Goal: Information Seeking & Learning: Find specific fact

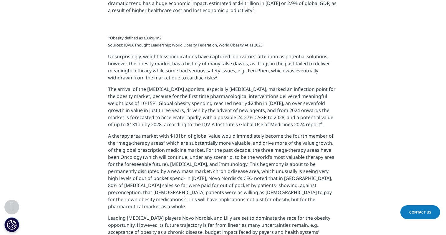
scroll to position [423, 0]
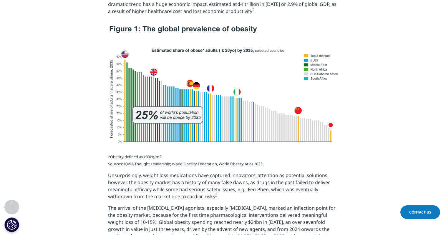
click at [238, 119] on img at bounding box center [223, 84] width 230 height 118
drag, startPoint x: 109, startPoint y: 164, endPoint x: 285, endPoint y: 164, distance: 176.2
click at [285, 164] on p "*Obesity defined as ≥30kg/m2 Sources: IQVIA Thought Leadership; World Obesity F…" at bounding box center [223, 163] width 230 height 19
copy p "Sources: IQVIA Thought Leadership; World Obesity Federation, World Obesity Atla…"
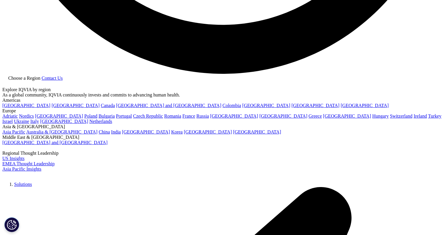
scroll to position [1277, 0]
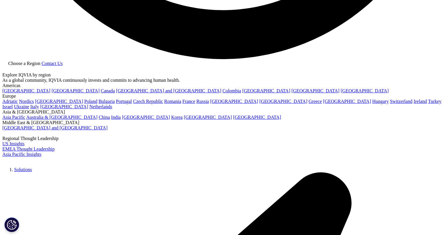
drag, startPoint x: 108, startPoint y: 195, endPoint x: 219, endPoint y: 195, distance: 111.4
copy p "Source: IQVIA Forecast Link, IQVIA Institute, [DATE]"
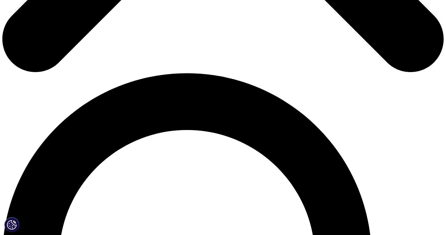
scroll to position [378, 0]
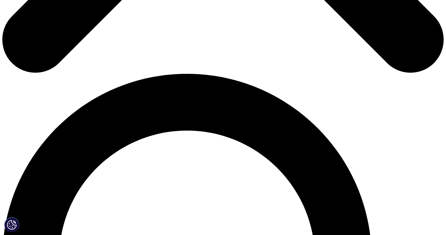
drag, startPoint x: 157, startPoint y: 27, endPoint x: 148, endPoint y: 33, distance: 10.9
copy p "rise from 14% of the world’s population in [DATE] to 25% by 2035, or 1.9 billio…"
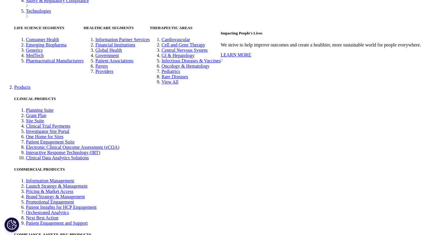
scroll to position [1254, 0]
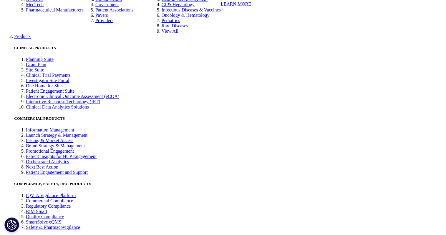
drag, startPoint x: 147, startPoint y: 43, endPoint x: 256, endPoint y: 44, distance: 108.2
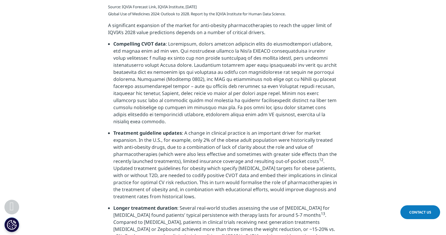
copy strong "obesity market: Key drivers"
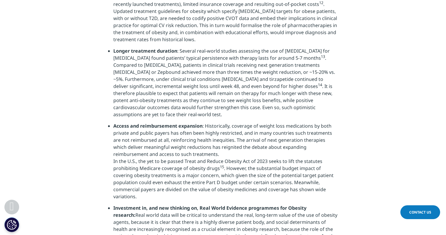
scroll to position [1411, 0]
